Goal: Task Accomplishment & Management: Manage account settings

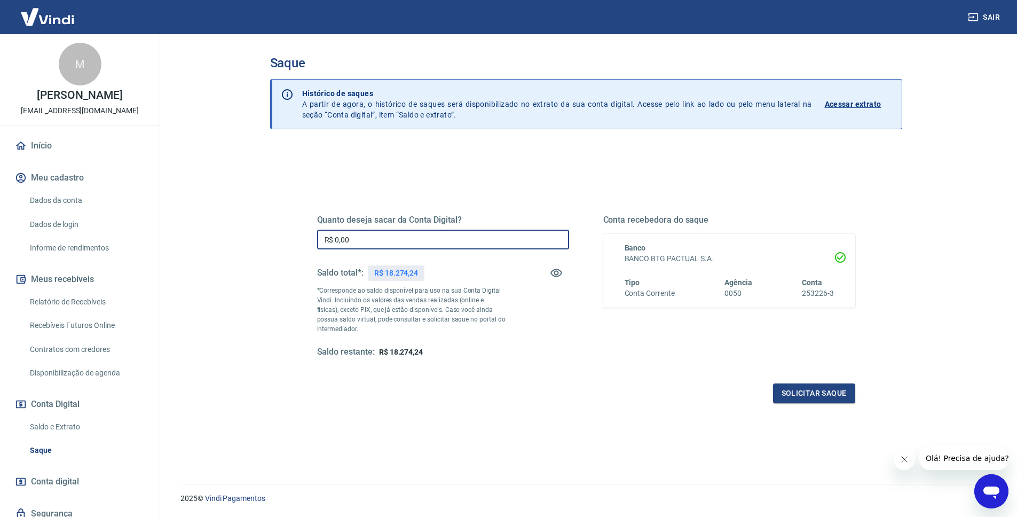
click at [407, 247] on input "R$ 0,00" at bounding box center [443, 240] width 252 height 20
type input "R$ 18.274,24"
click at [843, 391] on button "Solicitar saque" at bounding box center [814, 393] width 82 height 20
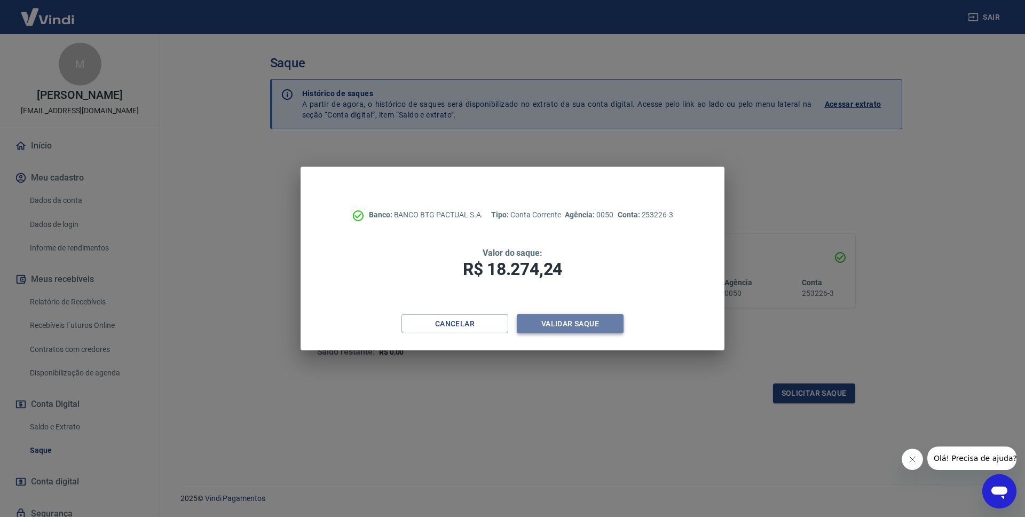
click at [568, 317] on button "Validar saque" at bounding box center [570, 324] width 107 height 20
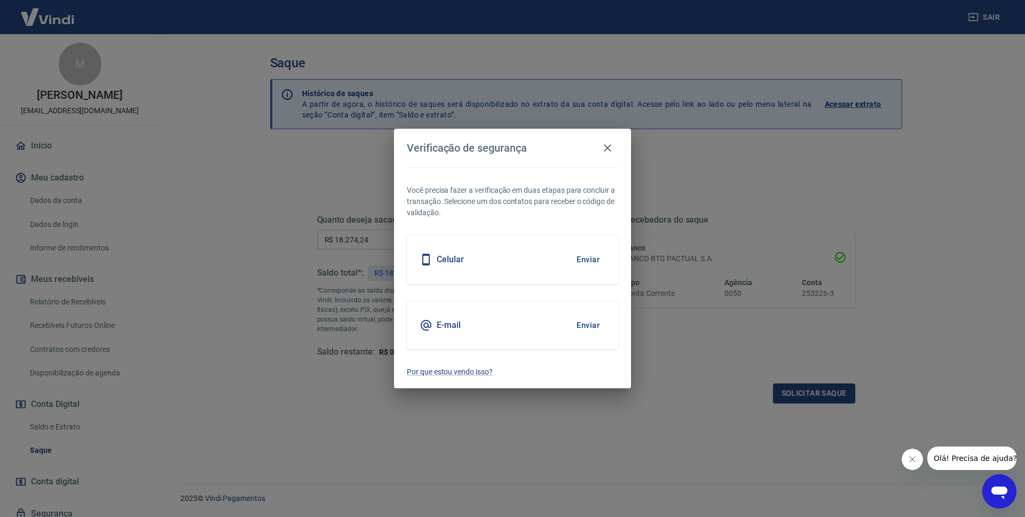
click at [584, 323] on button "Enviar" at bounding box center [588, 325] width 35 height 22
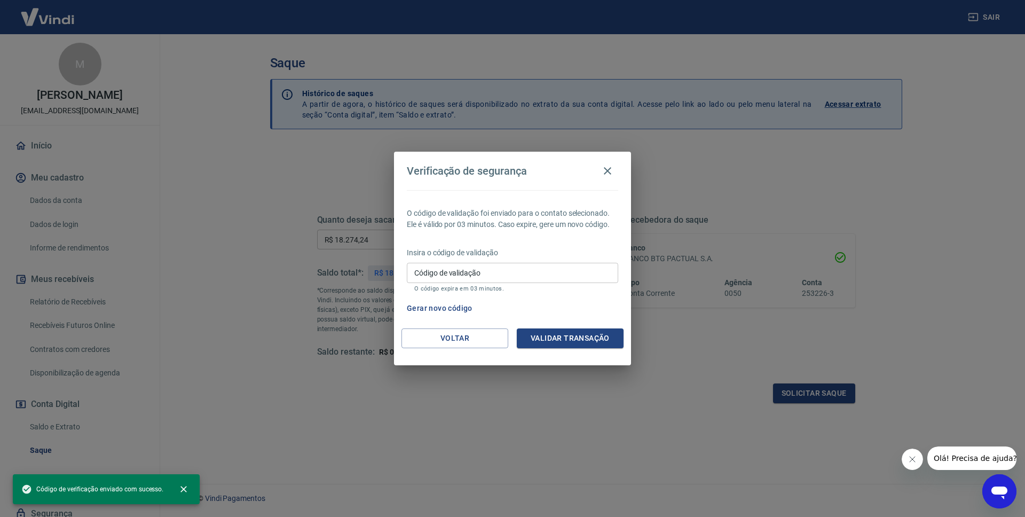
click at [503, 273] on input "Código de validação" at bounding box center [513, 273] width 212 height 20
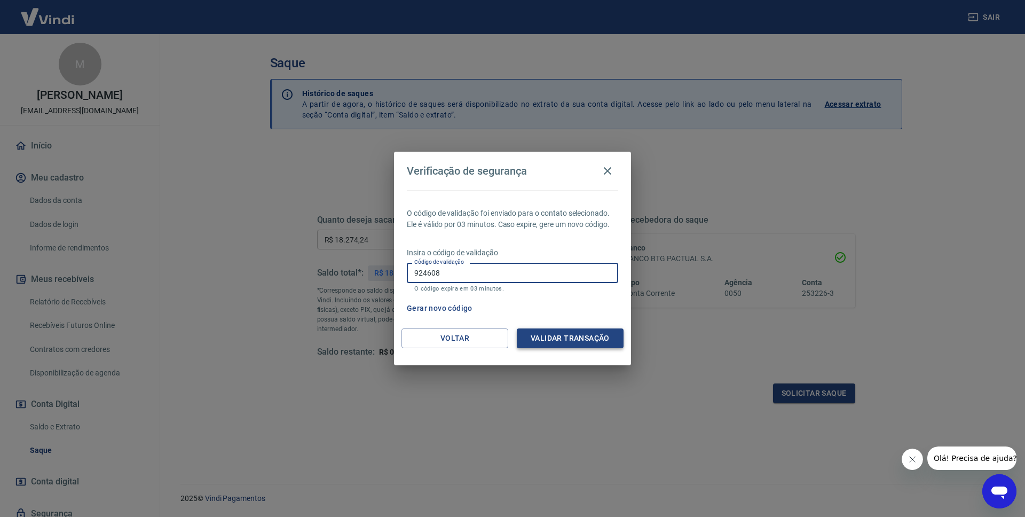
type input "924608"
click at [584, 333] on button "Validar transação" at bounding box center [570, 338] width 107 height 20
